Goal: Check status: Check status

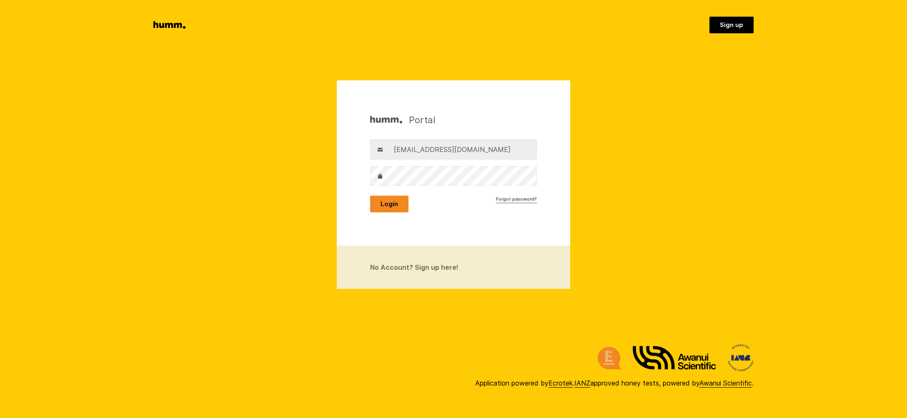
click at [388, 204] on button "Login" at bounding box center [389, 204] width 38 height 17
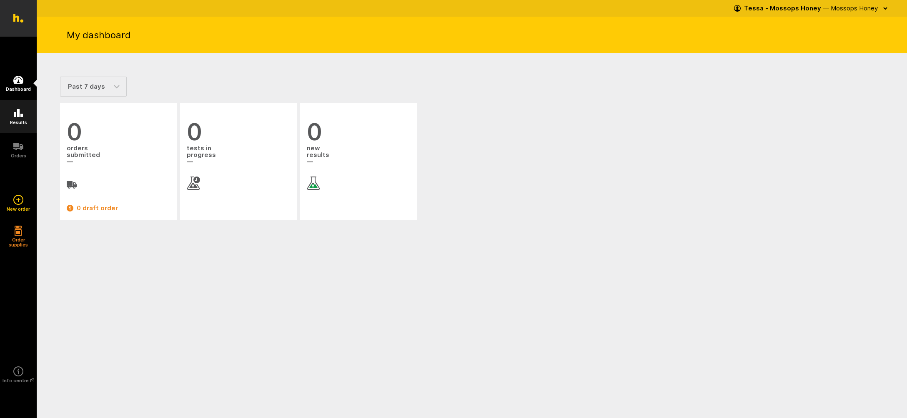
click at [19, 118] on icon at bounding box center [18, 113] width 10 height 10
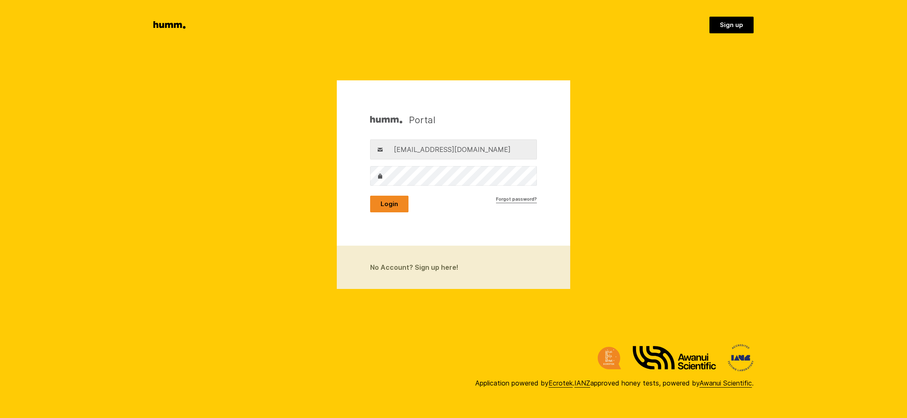
click at [391, 205] on button "Login" at bounding box center [389, 204] width 38 height 17
click at [391, 203] on button "Login" at bounding box center [389, 204] width 38 height 17
click at [386, 204] on button "Login" at bounding box center [389, 204] width 38 height 17
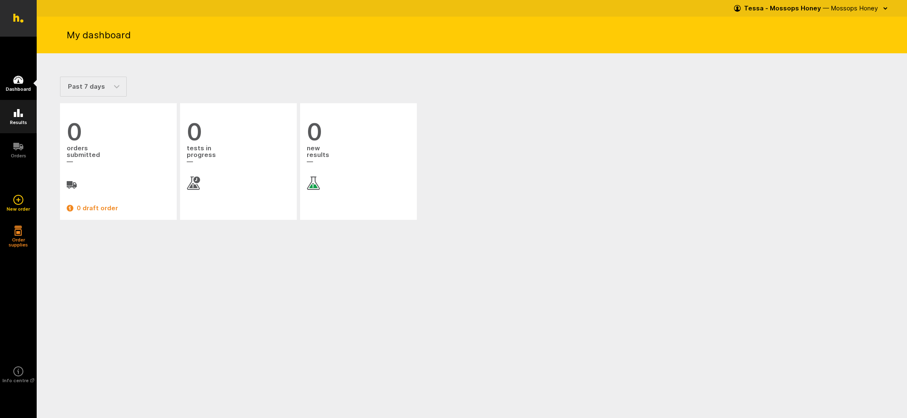
click at [18, 113] on icon at bounding box center [18, 113] width 9 height 8
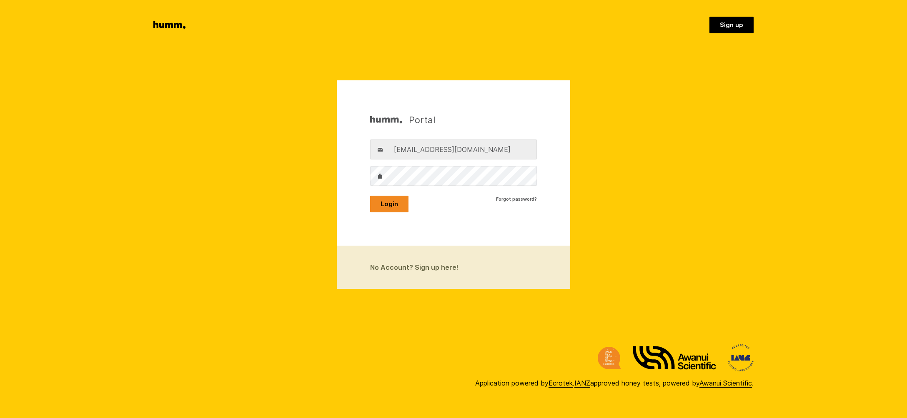
click at [386, 202] on button "Login" at bounding box center [389, 204] width 38 height 17
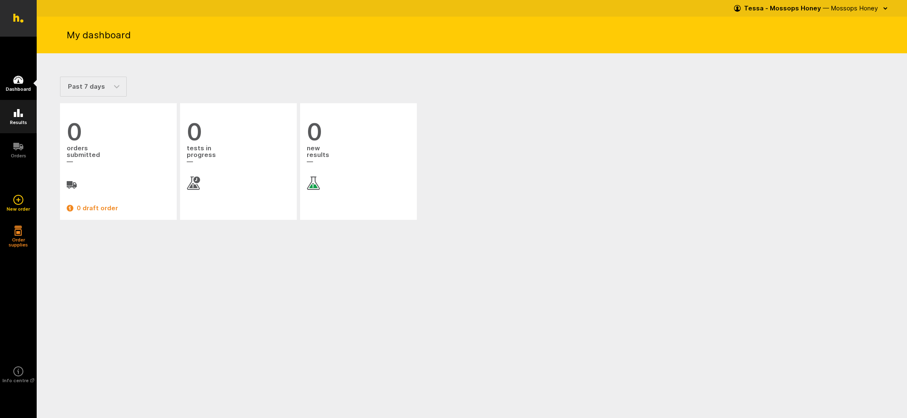
click at [17, 115] on icon at bounding box center [18, 113] width 10 height 10
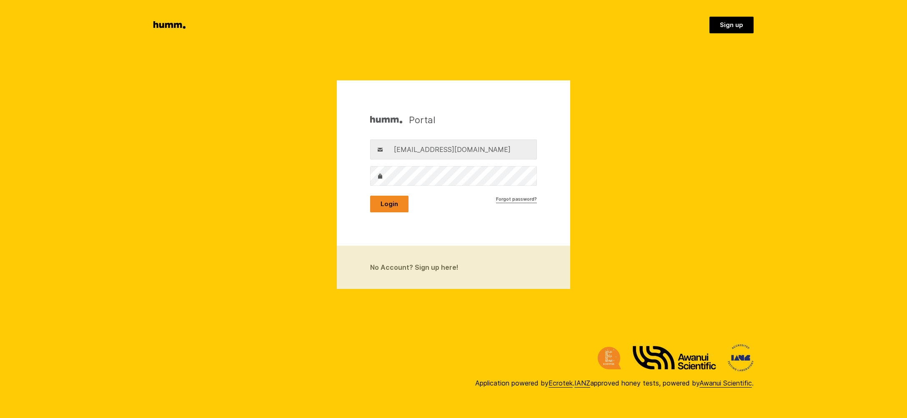
click at [398, 204] on button "Login" at bounding box center [389, 204] width 38 height 17
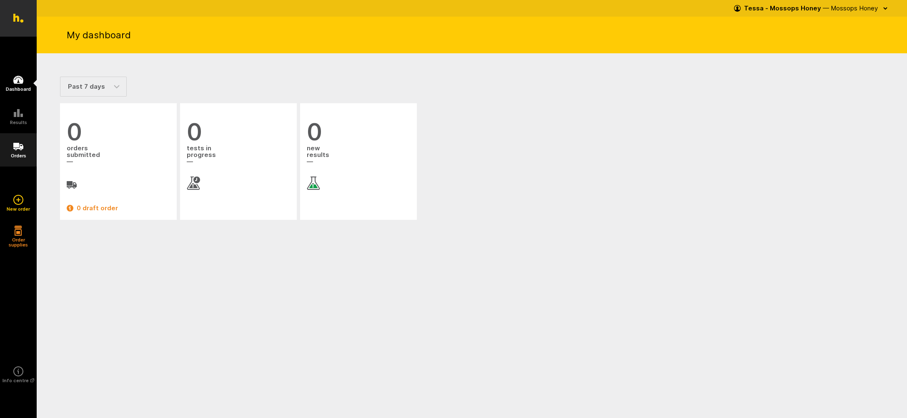
click at [18, 147] on icon at bounding box center [18, 147] width 10 height 8
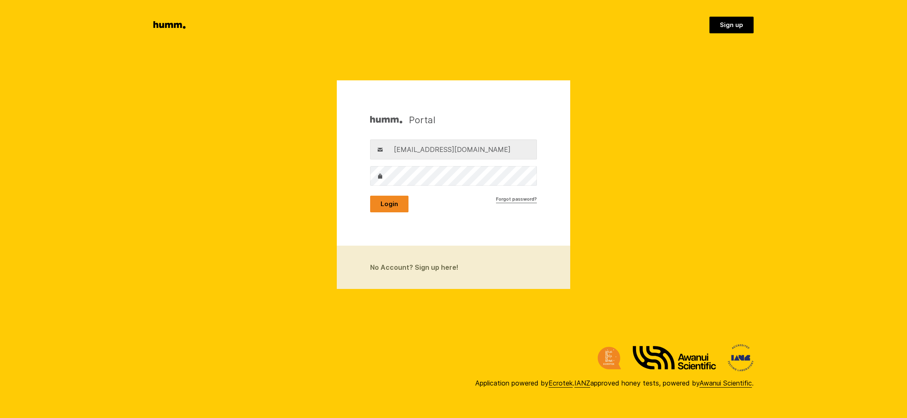
click at [391, 205] on button "Login" at bounding box center [389, 204] width 38 height 17
